Goal: Task Accomplishment & Management: Check status

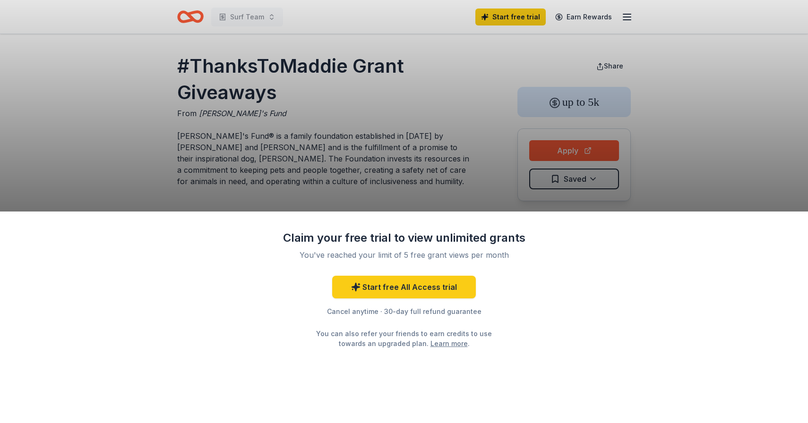
click at [472, 183] on div "Claim your free trial to view unlimited grants You've reached your limit of 5 f…" at bounding box center [404, 211] width 808 height 423
click at [535, 21] on div "Claim your free trial to view unlimited grants You've reached your limit of 5 f…" at bounding box center [404, 211] width 808 height 423
click at [411, 80] on div "Claim your free trial to view unlimited grants You've reached your limit of 5 f…" at bounding box center [404, 211] width 808 height 423
click at [482, 372] on div "Claim your free trial to view unlimited grants You've reached your limit of 5 f…" at bounding box center [404, 318] width 808 height 212
click at [444, 132] on div "Claim your free trial to view unlimited grants You've reached your limit of 5 f…" at bounding box center [404, 211] width 808 height 423
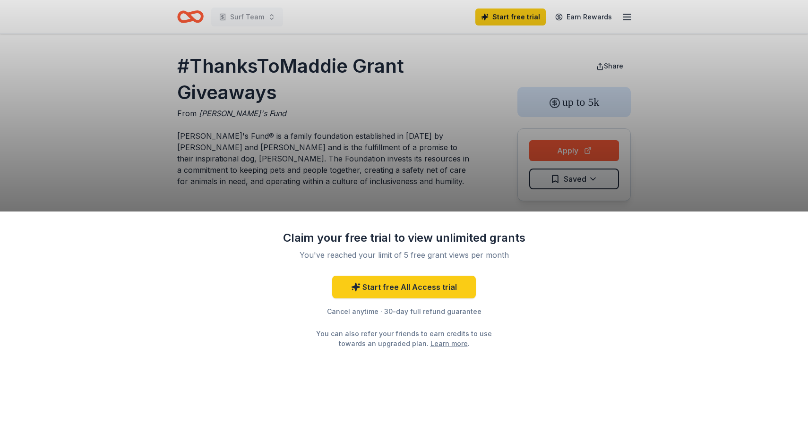
click at [444, 132] on div "Claim your free trial to view unlimited grants You've reached your limit of 5 f…" at bounding box center [404, 211] width 808 height 423
click at [466, 293] on link "Start free All Access trial" at bounding box center [404, 287] width 144 height 23
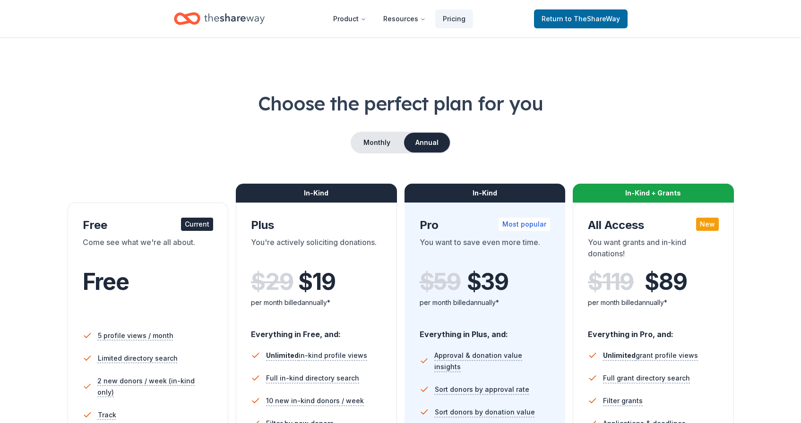
click at [228, 15] on icon "Home" at bounding box center [234, 18] width 60 height 19
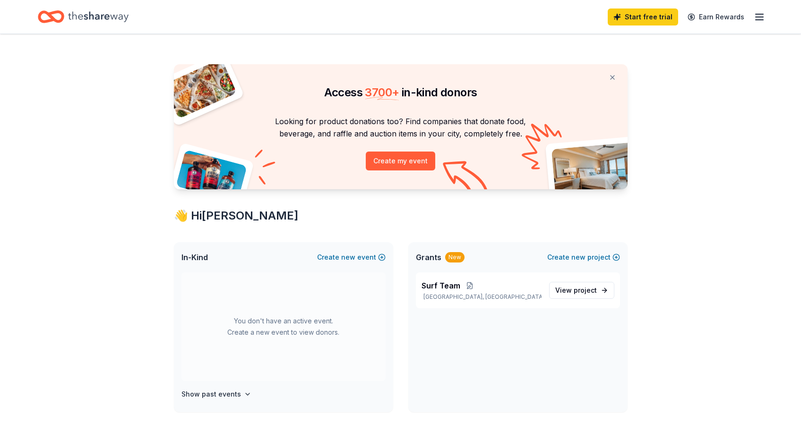
click at [754, 13] on icon "button" at bounding box center [759, 16] width 11 height 11
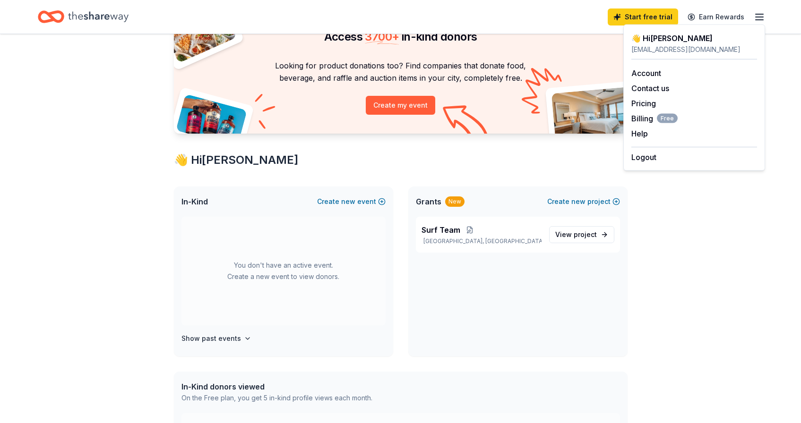
scroll to position [48, 0]
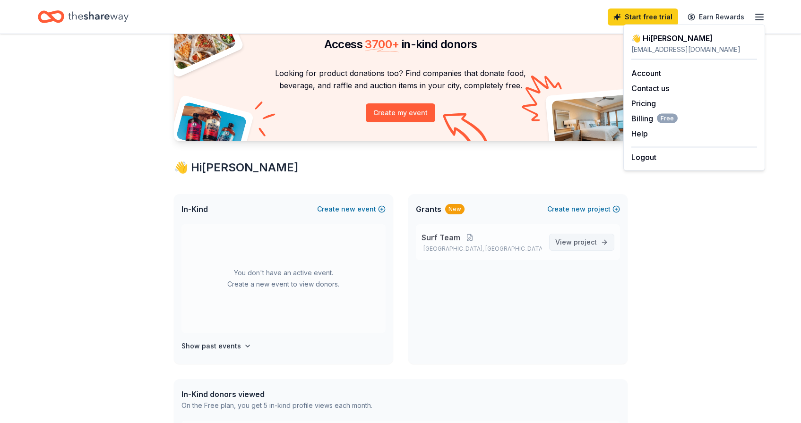
click at [592, 246] on span "project" at bounding box center [585, 242] width 23 height 8
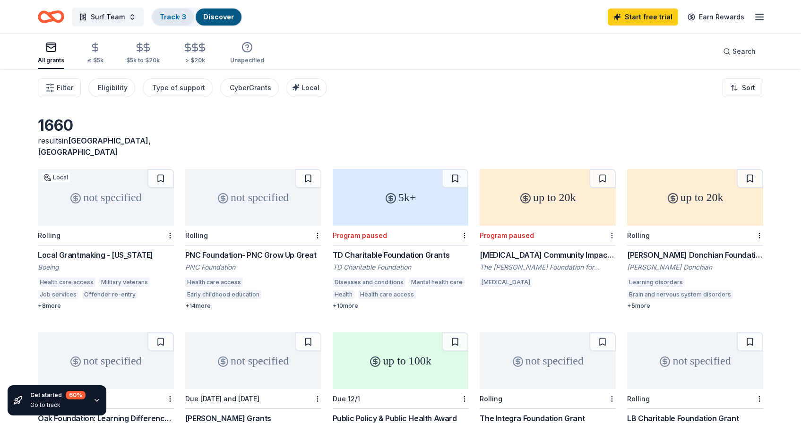
click at [171, 14] on link "Track · 3" at bounding box center [173, 17] width 26 height 8
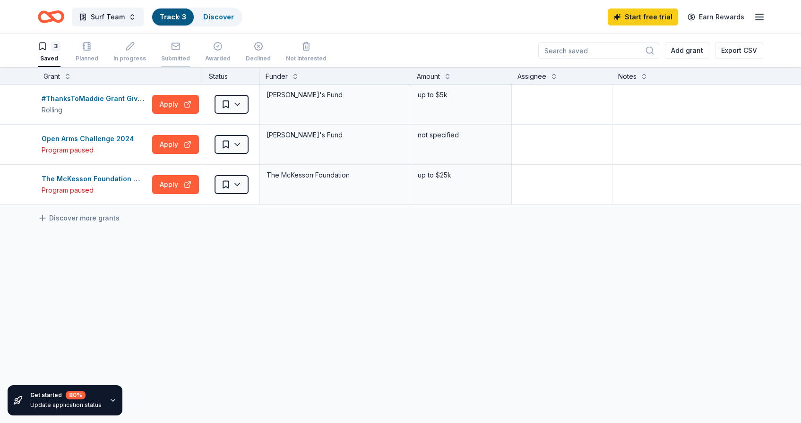
click at [170, 53] on div "Submitted" at bounding box center [175, 52] width 29 height 21
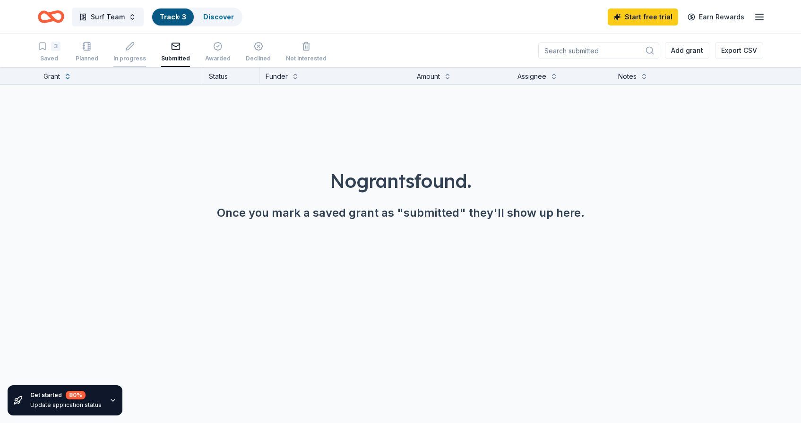
click at [133, 57] on div "In progress" at bounding box center [129, 59] width 33 height 8
click at [115, 21] on span "Surf Team" at bounding box center [108, 16] width 34 height 11
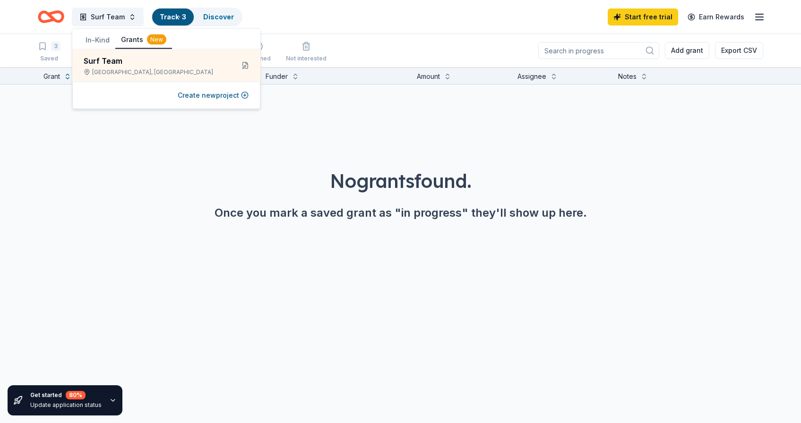
click at [140, 38] on button "Grants New" at bounding box center [143, 40] width 57 height 18
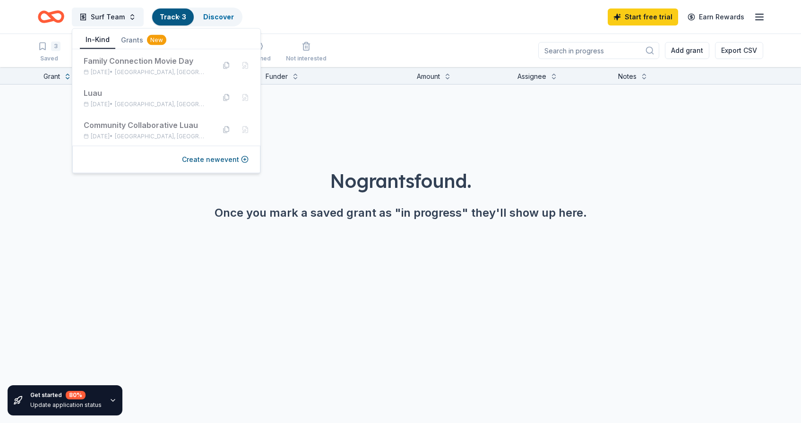
click at [98, 43] on button "In-Kind" at bounding box center [97, 40] width 35 height 18
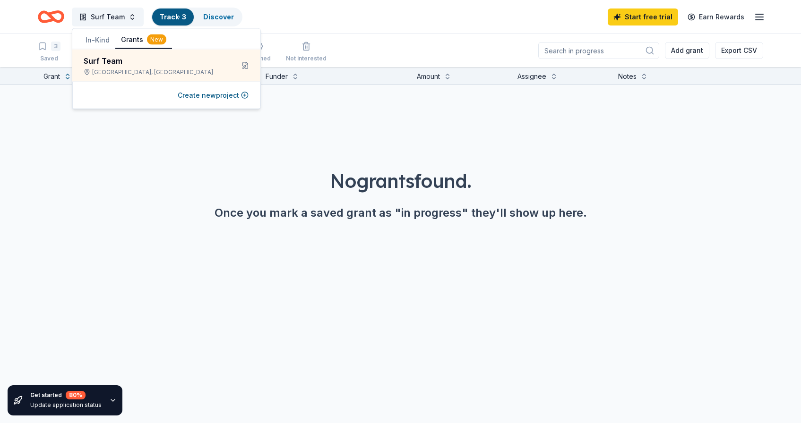
click at [133, 42] on button "Grants New" at bounding box center [143, 40] width 57 height 18
click at [48, 57] on div "Saved" at bounding box center [49, 59] width 23 height 8
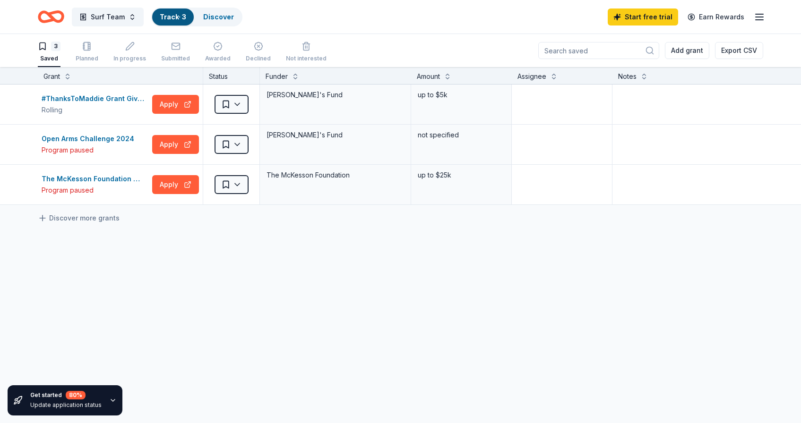
click at [758, 20] on line "button" at bounding box center [760, 20] width 8 height 0
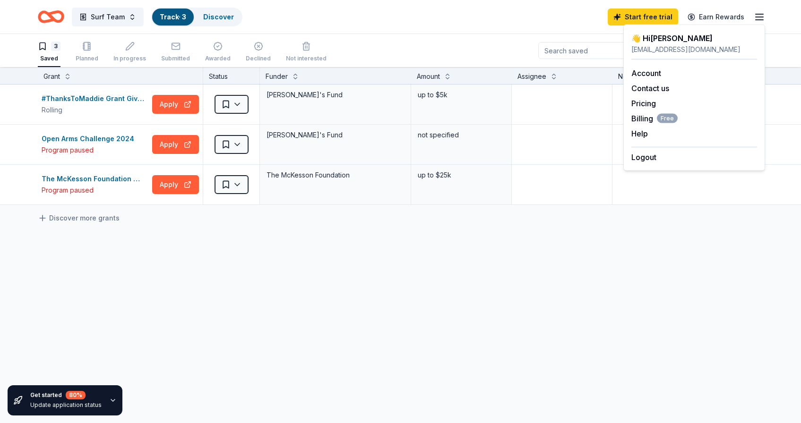
click at [353, 275] on div "#ThanksToMaddie Grant Giveaways Rolling Apply Saved [PERSON_NAME]'s Fund up to …" at bounding box center [400, 234] width 801 height 298
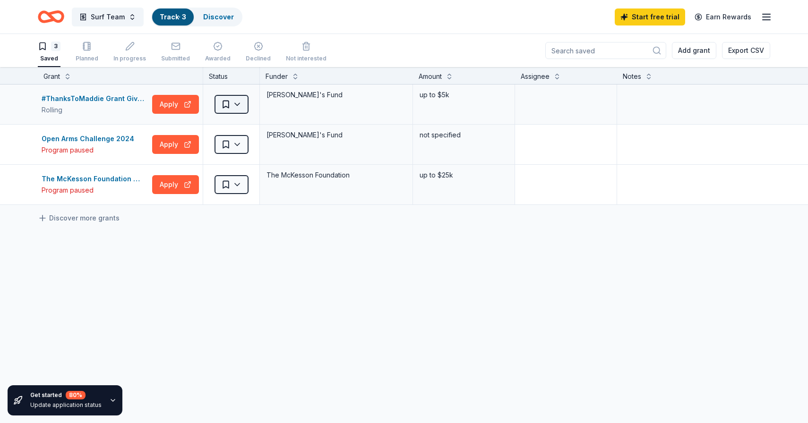
click at [239, 100] on html "Surf Team Track · 3 Discover Start free trial Earn Rewards 3 Saved Planned In p…" at bounding box center [404, 211] width 808 height 423
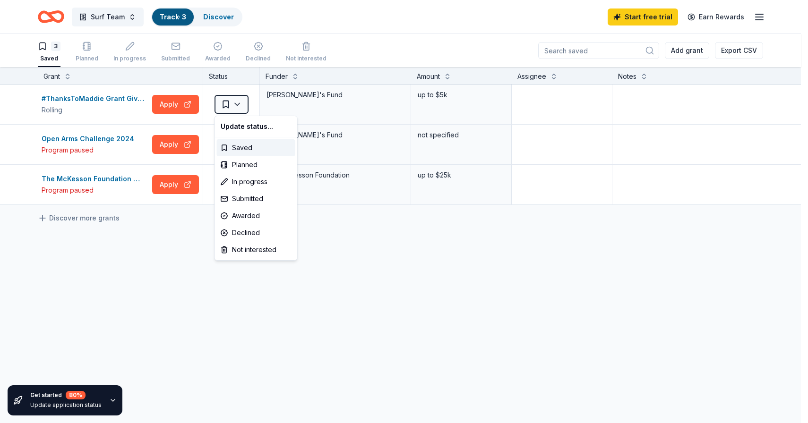
click at [172, 264] on html "Surf Team Track · 3 Discover Start free trial Earn Rewards 3 Saved Planned In p…" at bounding box center [404, 211] width 808 height 423
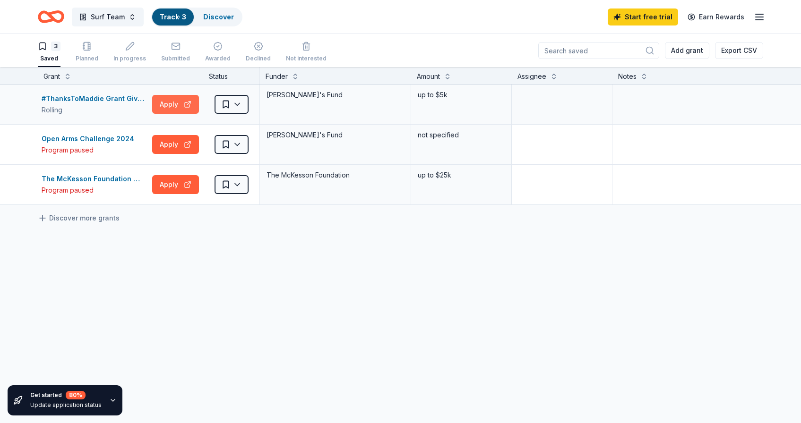
click at [170, 104] on button "Apply" at bounding box center [175, 104] width 47 height 19
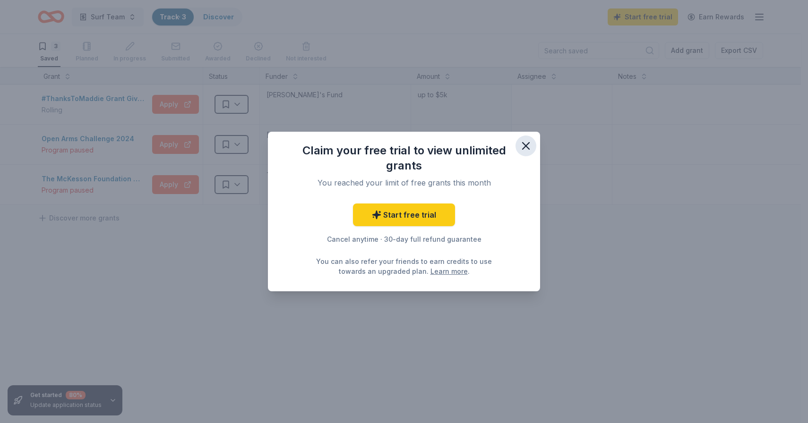
click at [527, 147] on icon "button" at bounding box center [526, 146] width 7 height 7
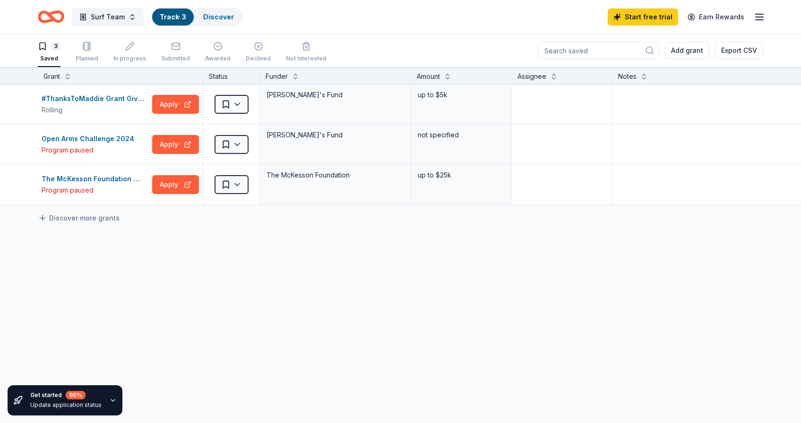
click at [759, 17] on icon "button" at bounding box center [759, 16] width 11 height 11
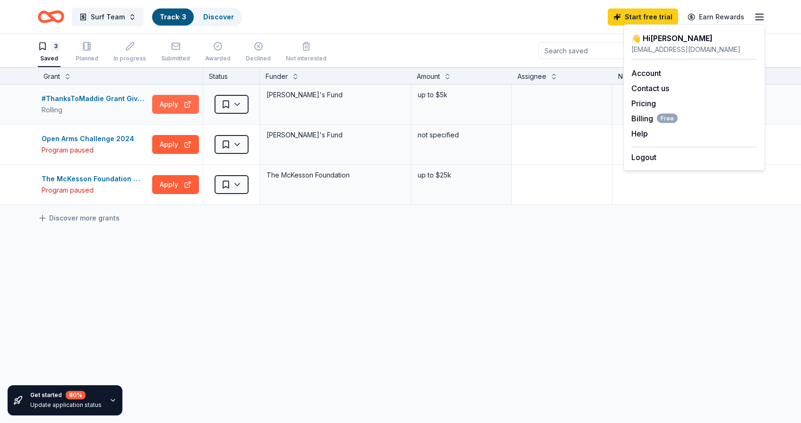
click at [184, 106] on button "Apply" at bounding box center [175, 104] width 47 height 19
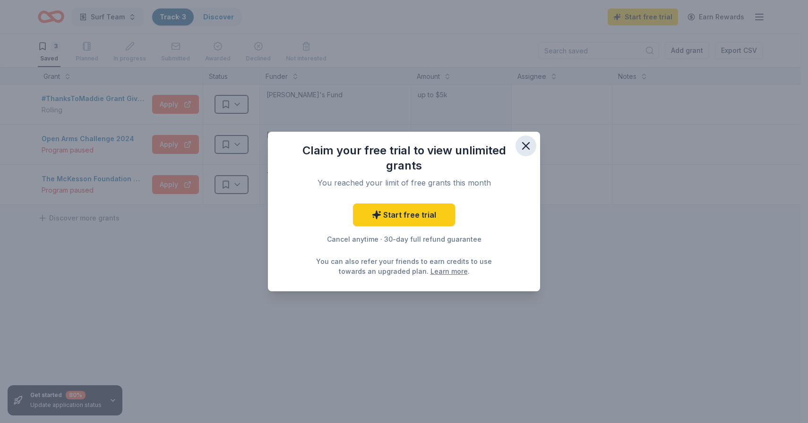
click at [524, 147] on icon "button" at bounding box center [525, 145] width 13 height 13
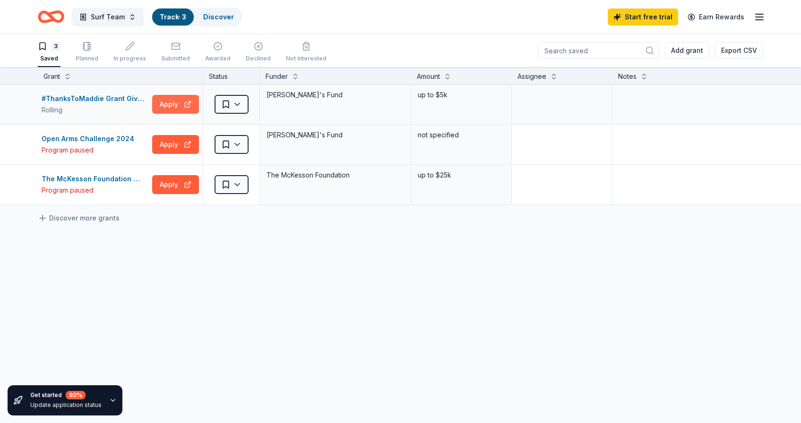
click at [175, 109] on button "Apply" at bounding box center [175, 104] width 47 height 19
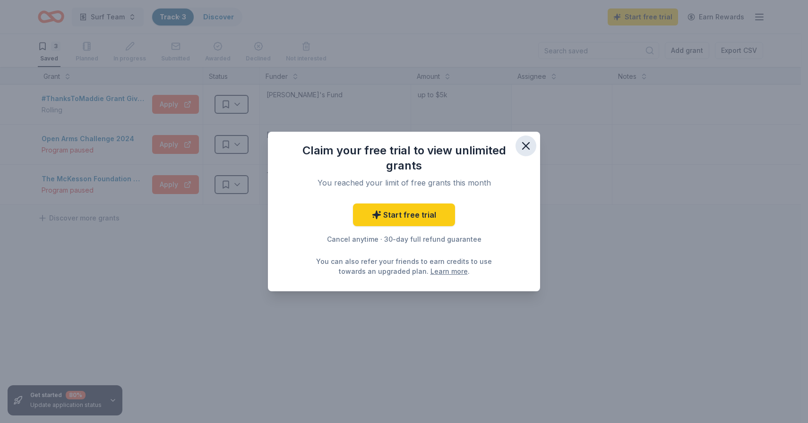
click at [527, 148] on icon "button" at bounding box center [525, 145] width 13 height 13
